Goal: Task Accomplishment & Management: Manage account settings

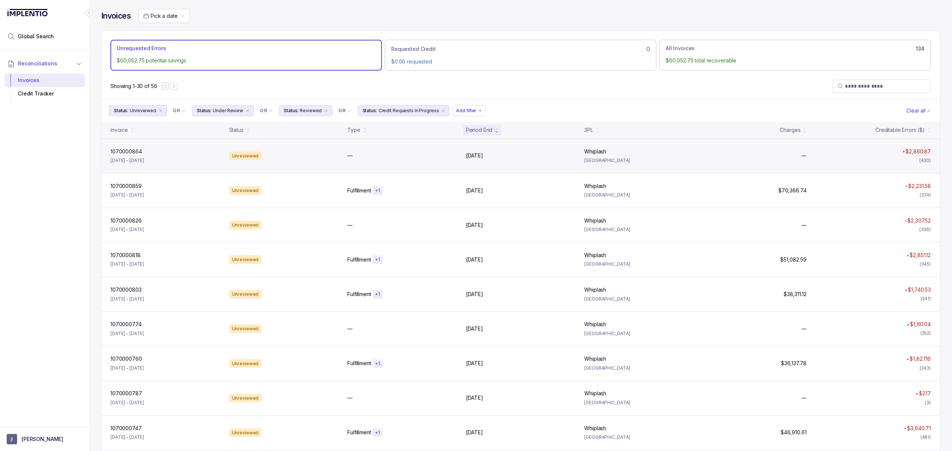
click at [120, 149] on p "1070000864" at bounding box center [126, 152] width 35 height 8
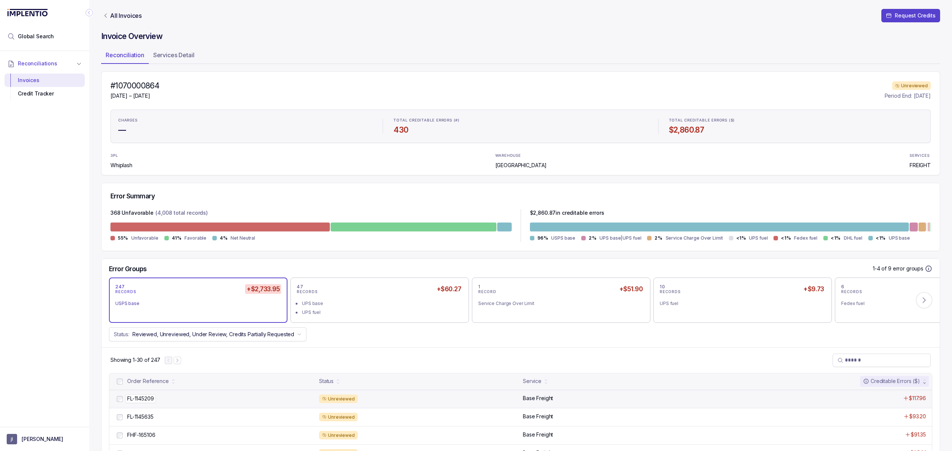
click at [133, 401] on p "FL-1145209" at bounding box center [140, 399] width 30 height 8
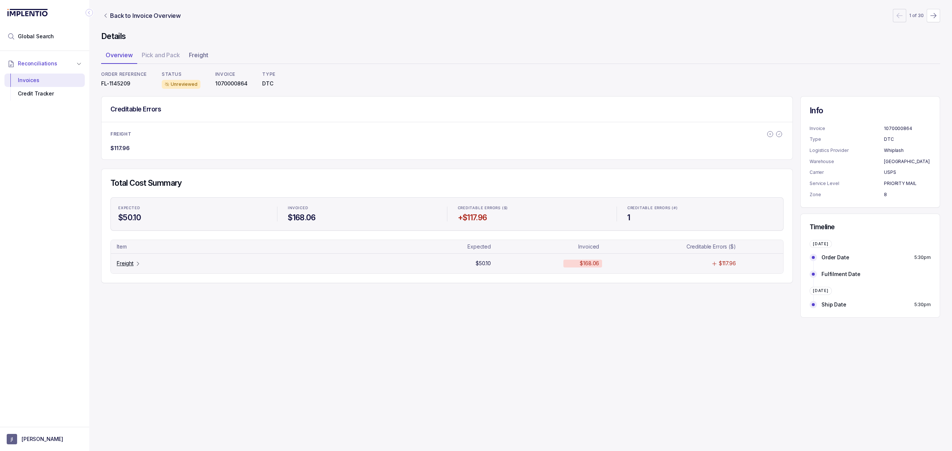
click at [126, 263] on p "Freight" at bounding box center [125, 263] width 17 height 7
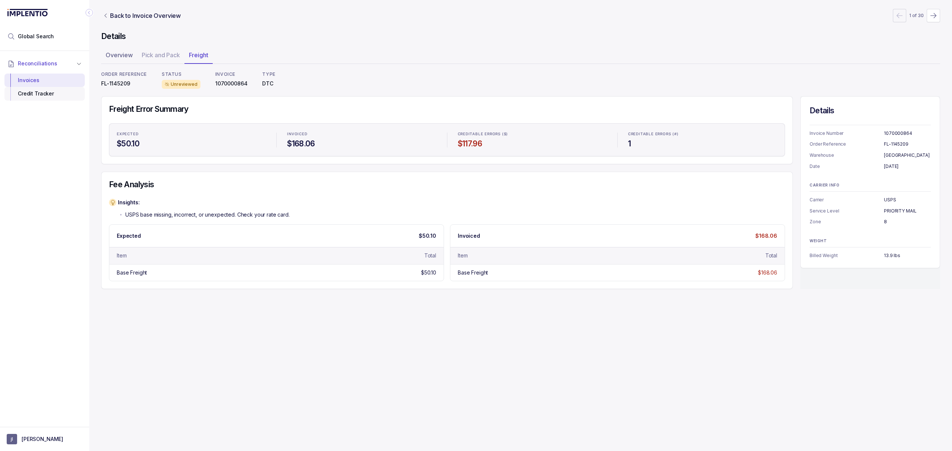
click at [48, 94] on div "Credit Tracker" at bounding box center [44, 93] width 68 height 13
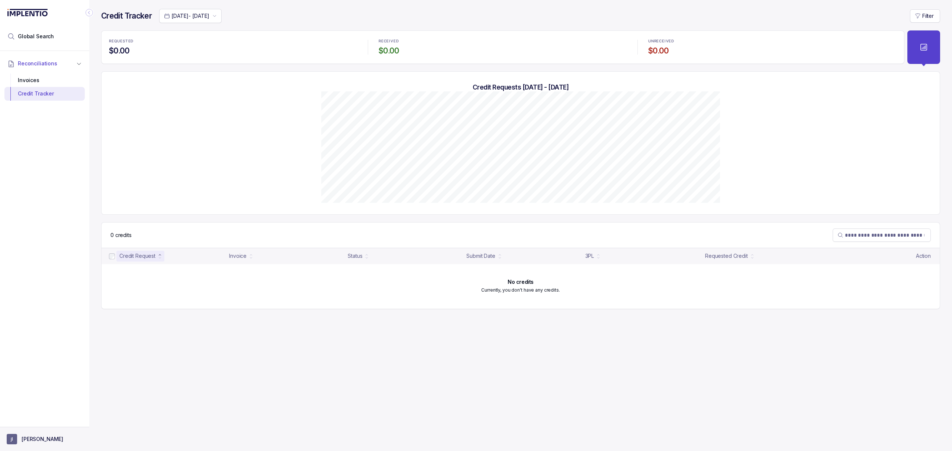
click at [38, 442] on p "[PERSON_NAME]" at bounding box center [43, 439] width 42 height 7
click at [38, 426] on p "Logout" at bounding box center [49, 422] width 62 height 7
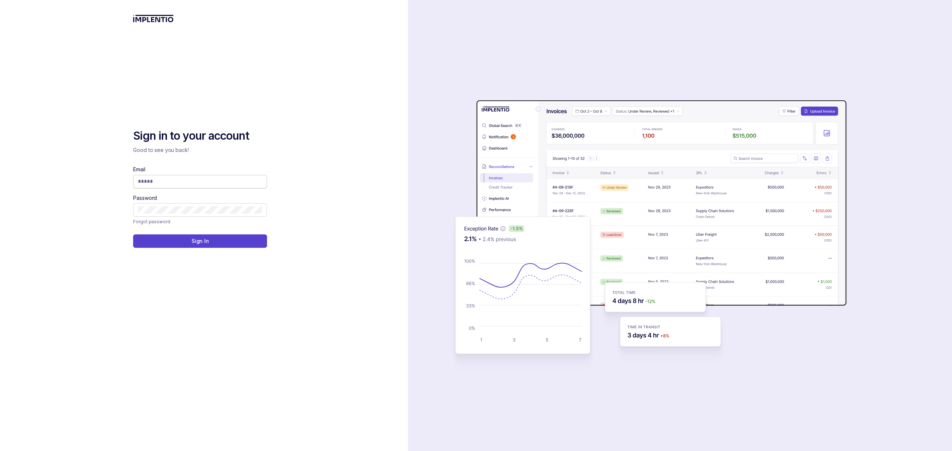
click at [148, 182] on input "Email" at bounding box center [200, 181] width 124 height 7
type input "**********"
